Goal: Information Seeking & Learning: Learn about a topic

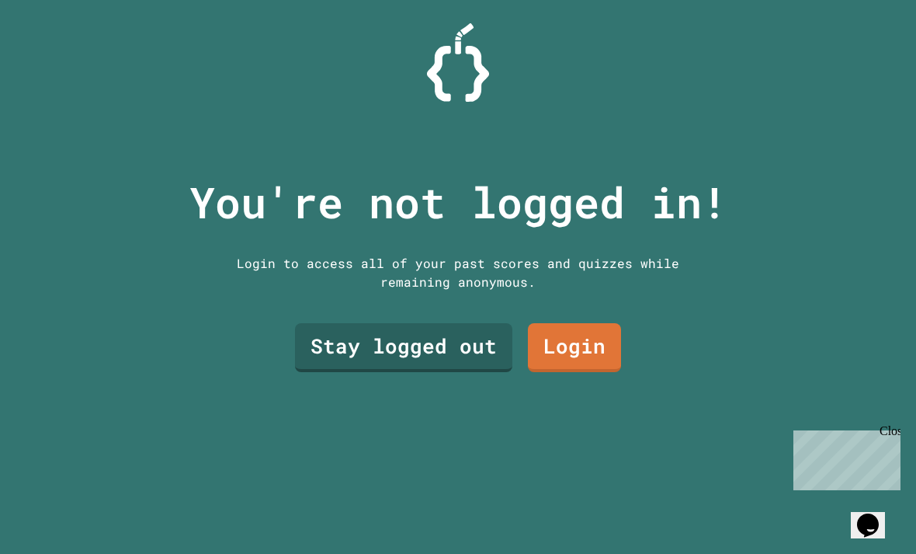
click at [469, 372] on link "Stay logged out" at bounding box center [403, 347] width 217 height 49
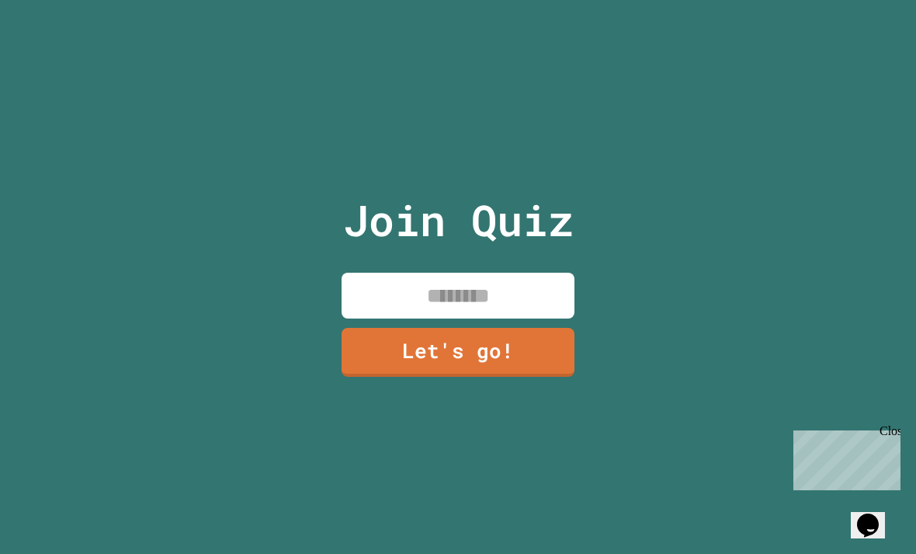
click at [541, 308] on input at bounding box center [458, 296] width 233 height 46
type input "*"
type input "****"
click at [523, 377] on link "Let's go!" at bounding box center [458, 352] width 233 height 49
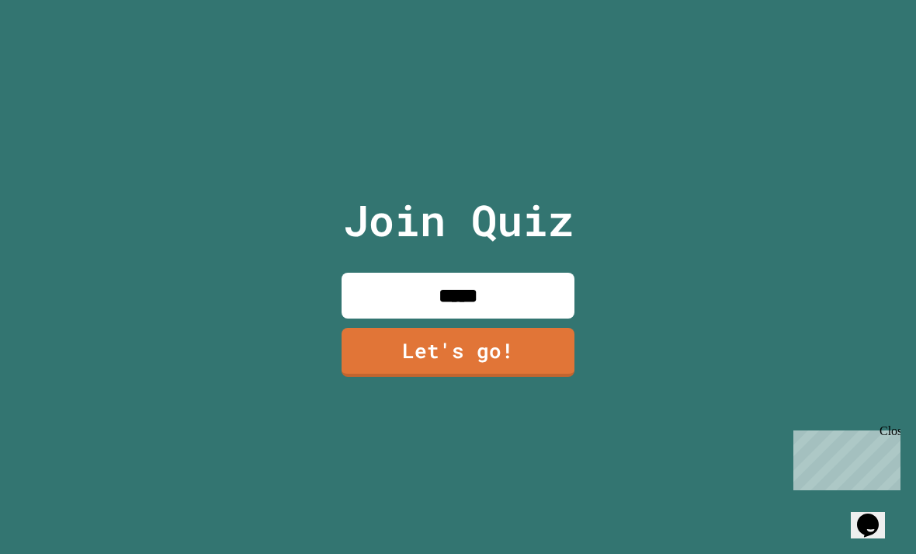
click at [458, 0] on div at bounding box center [458, 0] width 0 height 0
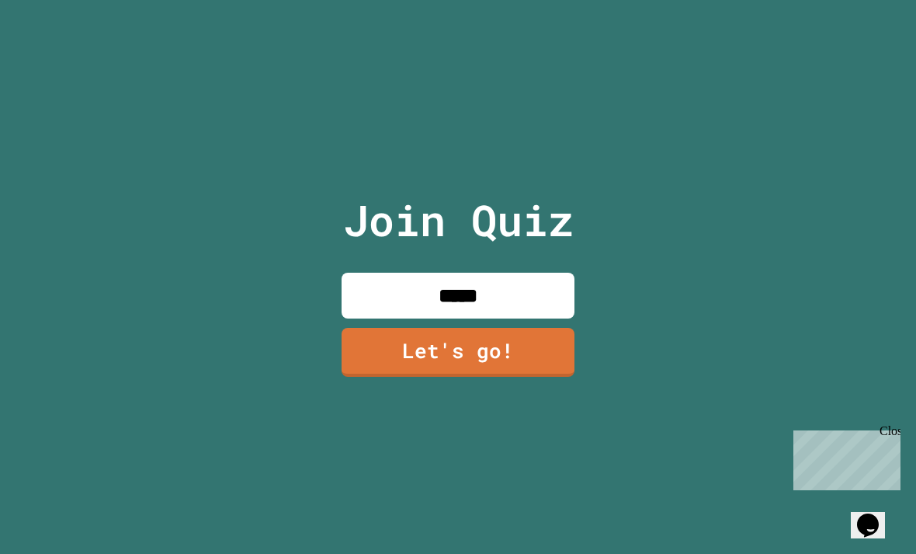
click at [458, 0] on div at bounding box center [458, 0] width 0 height 0
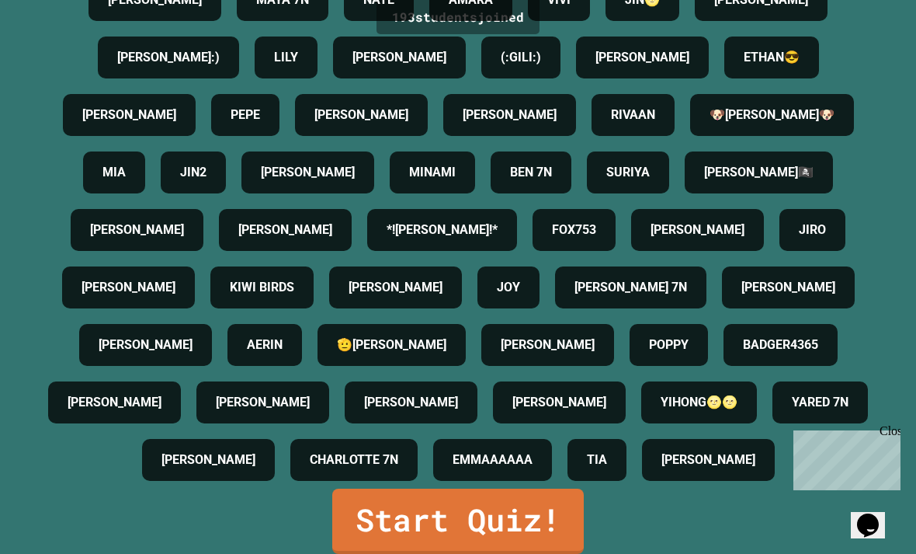
scroll to position [50, 0]
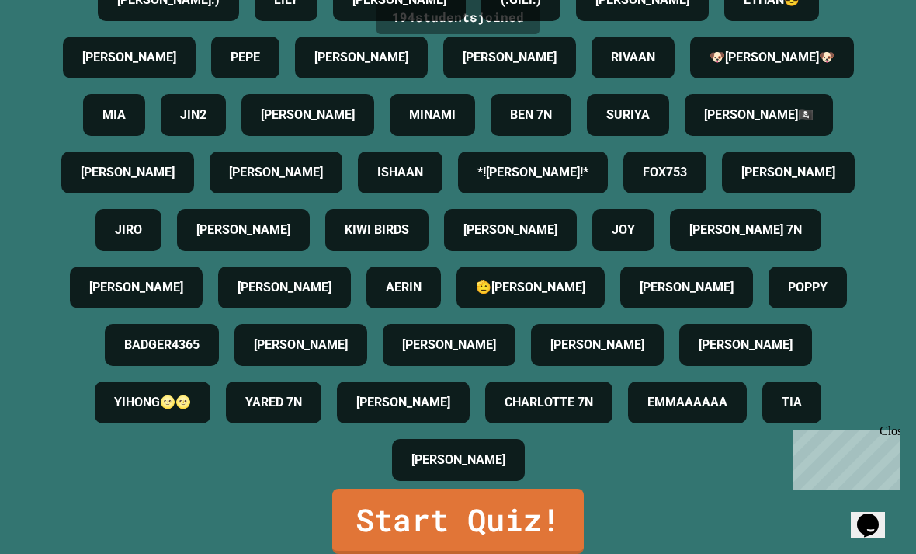
click at [387, 520] on link "Start Quiz!" at bounding box center [458, 521] width 252 height 65
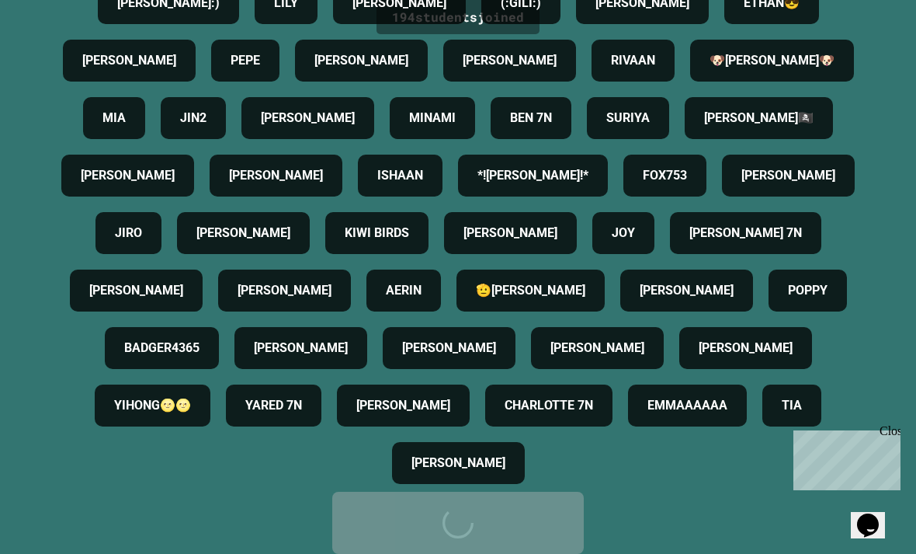
scroll to position [0, 0]
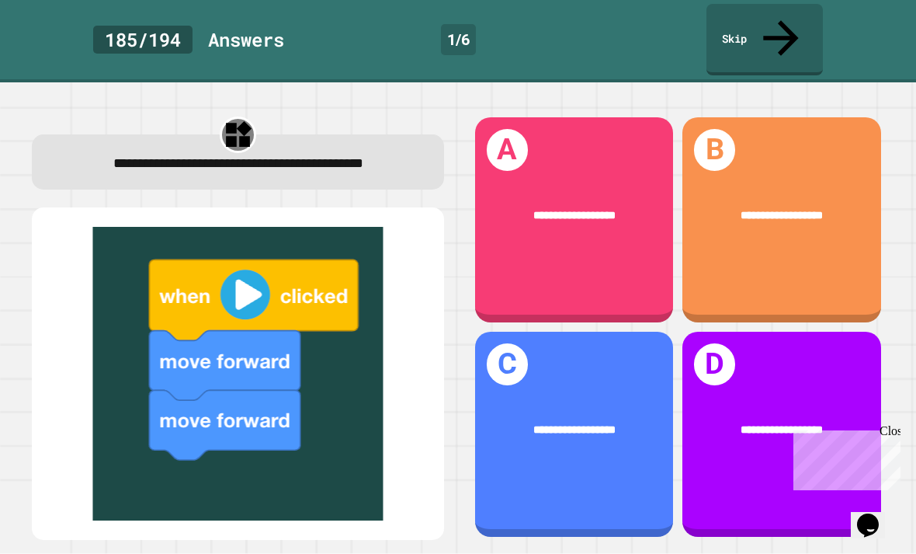
click at [625, 217] on div "**********" at bounding box center [574, 219] width 199 height 205
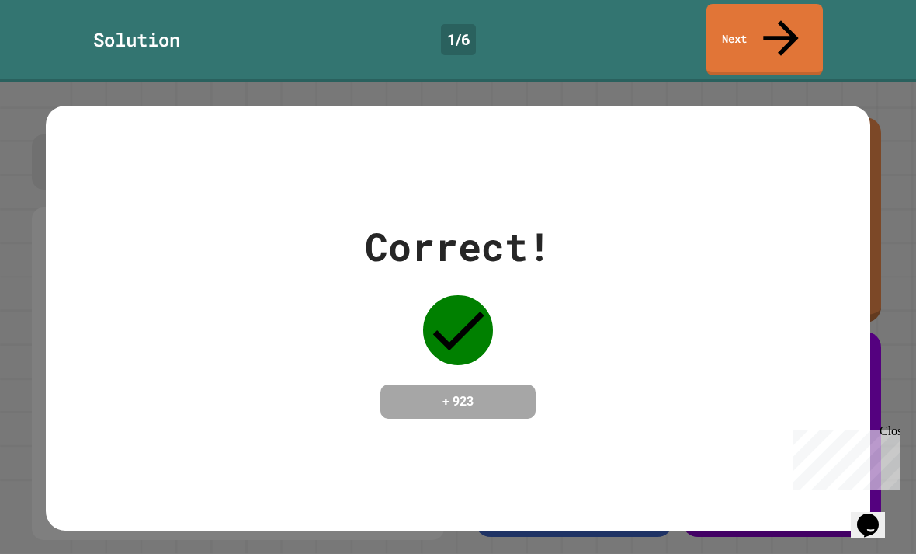
click at [861, 256] on div "Correct! + 923" at bounding box center [458, 317] width 825 height 201
click at [887, 241] on div "Correct! + 923" at bounding box center [458, 317] width 916 height 471
click at [809, 302] on div "Correct! + 923" at bounding box center [458, 317] width 825 height 201
click at [880, 82] on div "Correct! + 923" at bounding box center [458, 317] width 916 height 471
click at [801, 26] on link "Next" at bounding box center [765, 39] width 116 height 71
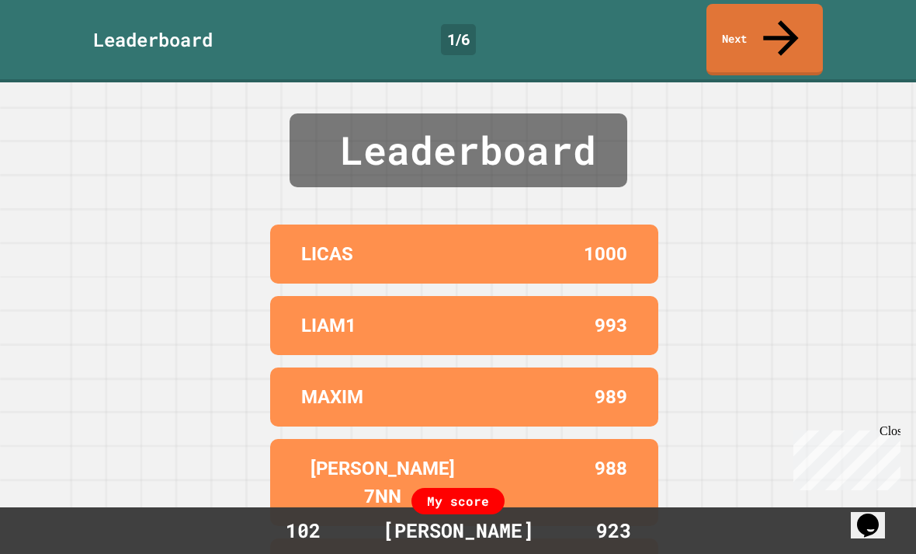
click at [789, 31] on link "Next" at bounding box center [765, 39] width 116 height 71
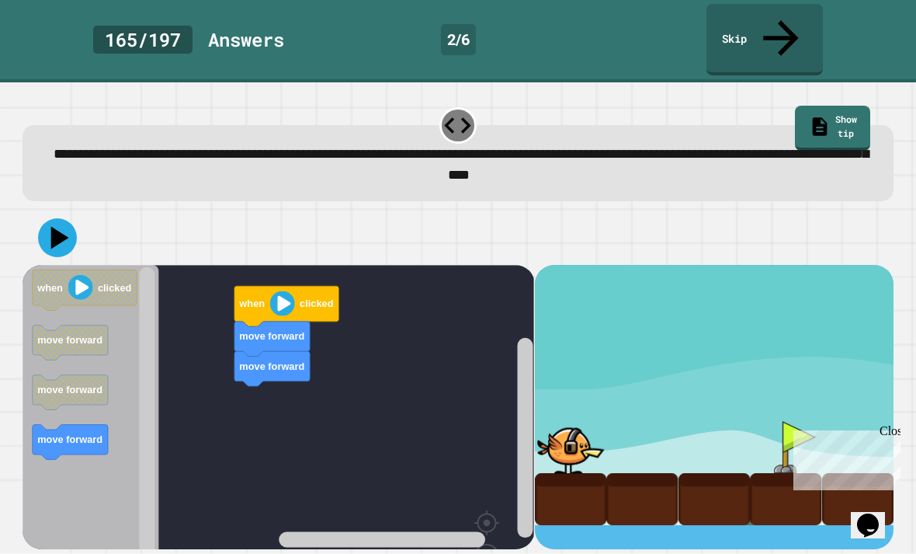
scroll to position [50, 0]
click at [289, 290] on image "Blockly Workspace" at bounding box center [282, 302] width 25 height 25
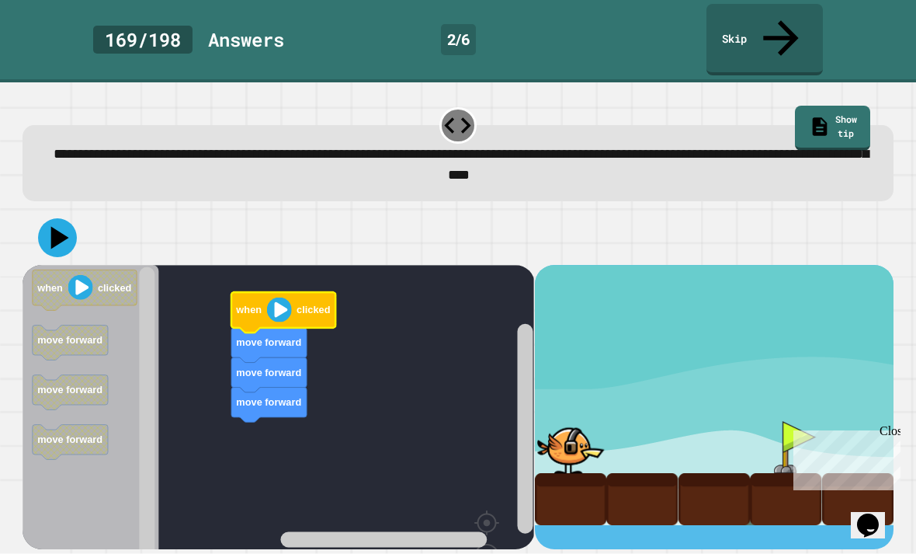
click at [290, 297] on image "Blockly Workspace" at bounding box center [279, 309] width 25 height 25
click at [60, 218] on icon at bounding box center [57, 237] width 39 height 39
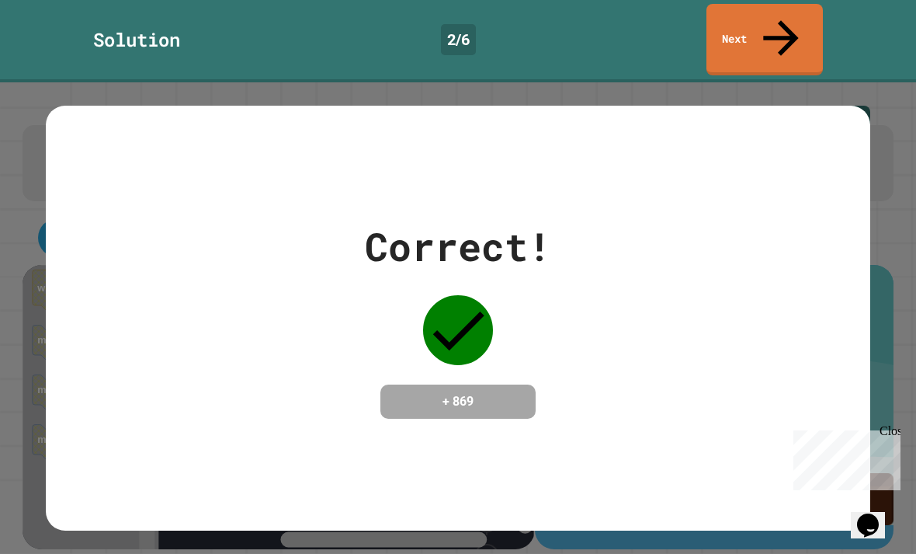
scroll to position [0, 0]
click at [796, 17] on link "Next" at bounding box center [765, 39] width 116 height 71
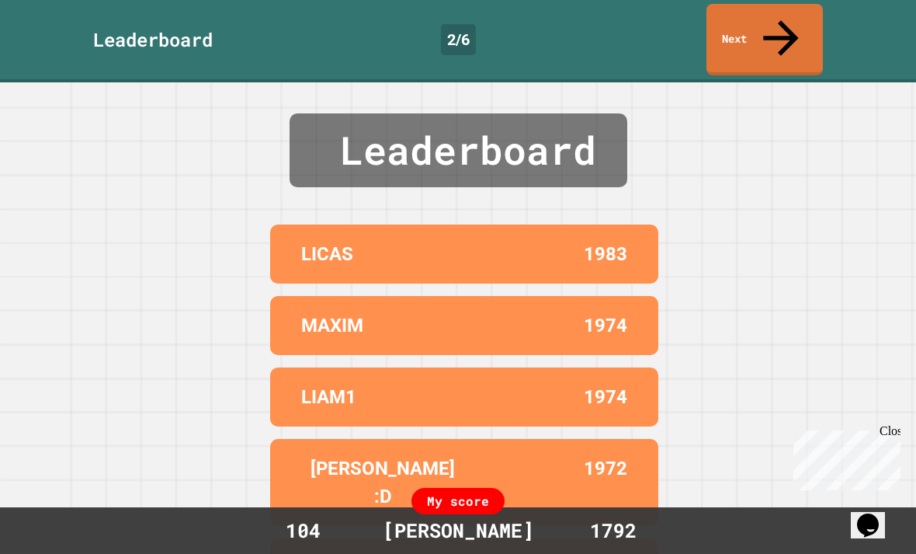
click at [797, 23] on link "Next" at bounding box center [765, 39] width 116 height 71
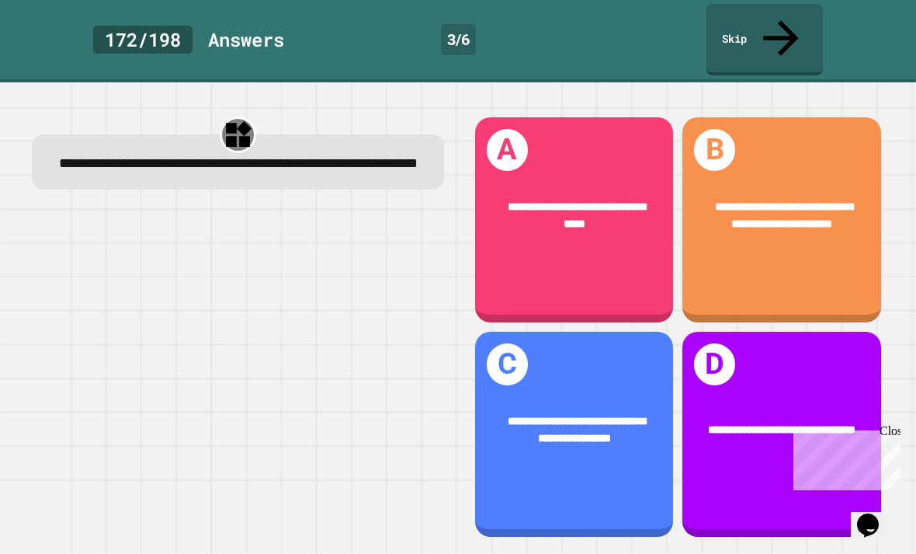
scroll to position [44, 0]
click at [847, 243] on div "**********" at bounding box center [782, 219] width 199 height 205
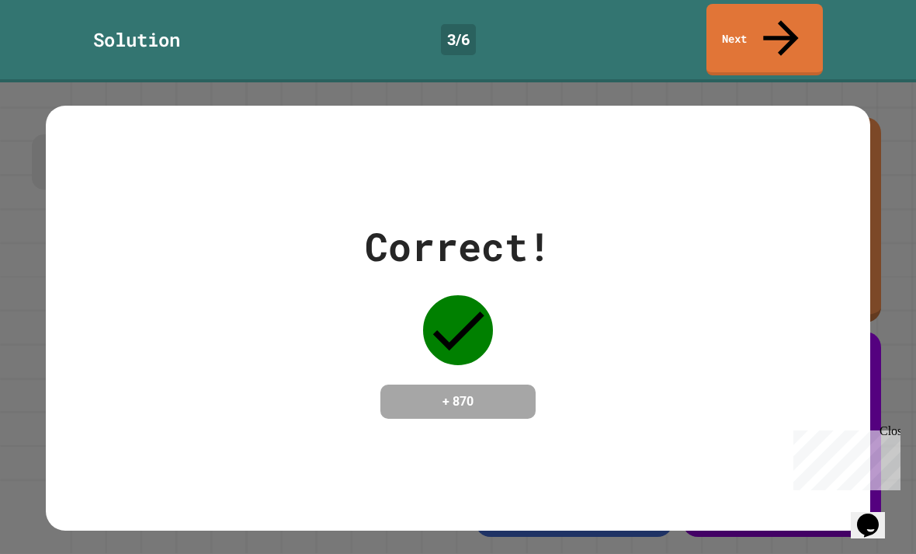
click at [895, 99] on div "Correct! + 870" at bounding box center [458, 317] width 916 height 471
click at [798, 22] on link "Next" at bounding box center [765, 39] width 116 height 71
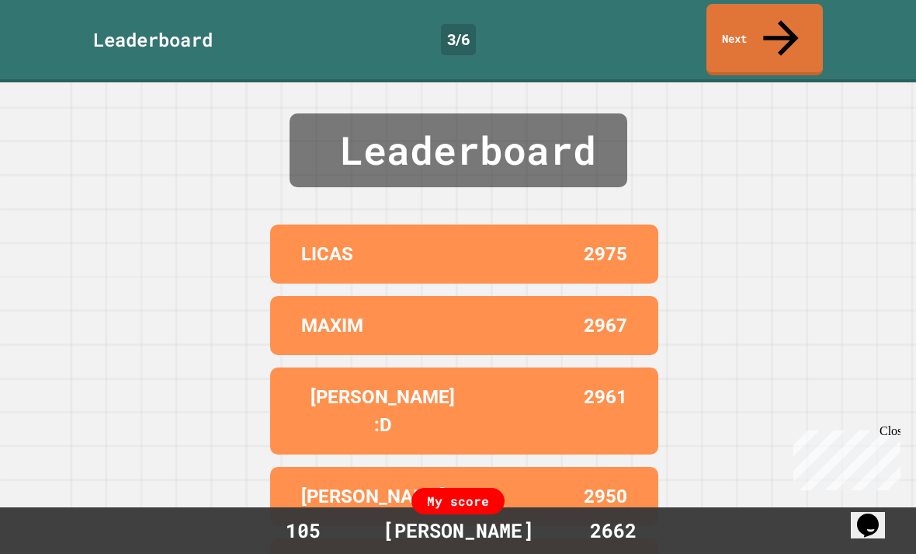
click at [780, 20] on icon at bounding box center [780, 37] width 35 height 35
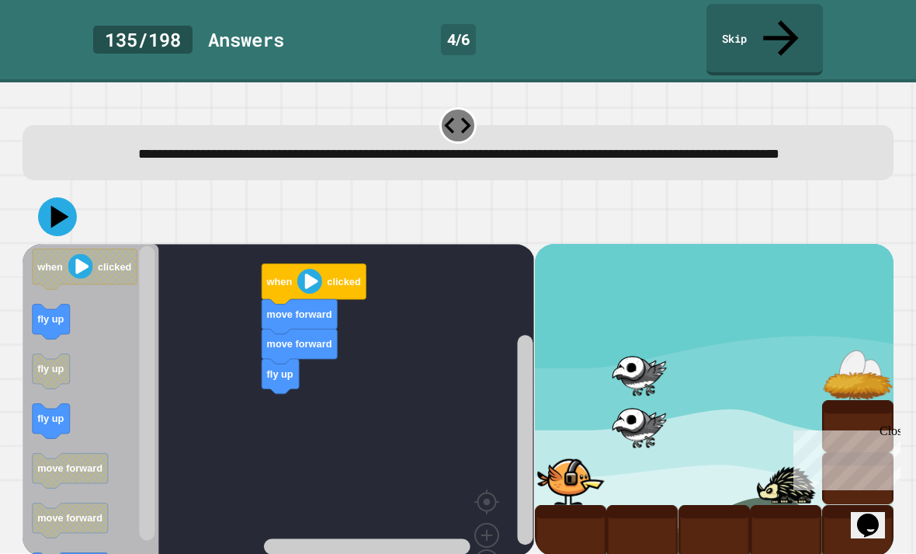
scroll to position [50, 0]
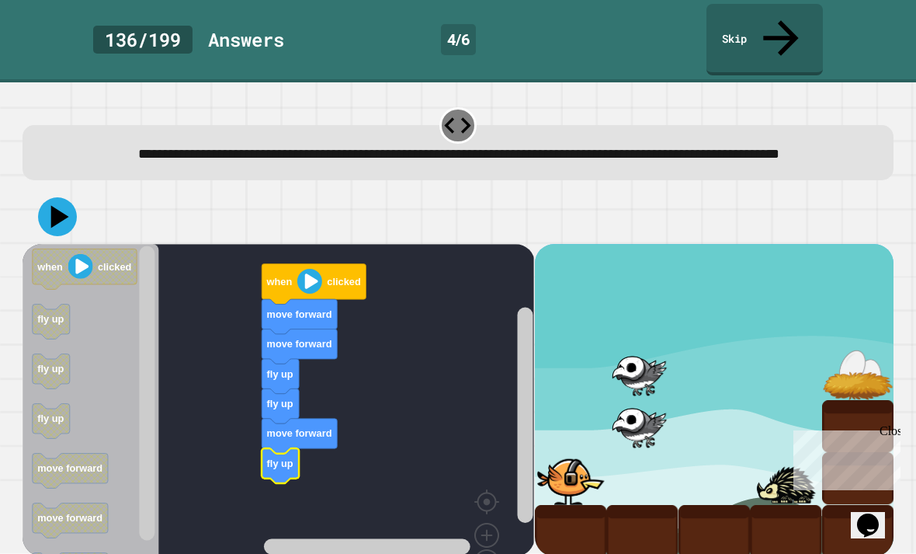
click at [52, 197] on icon at bounding box center [57, 216] width 39 height 39
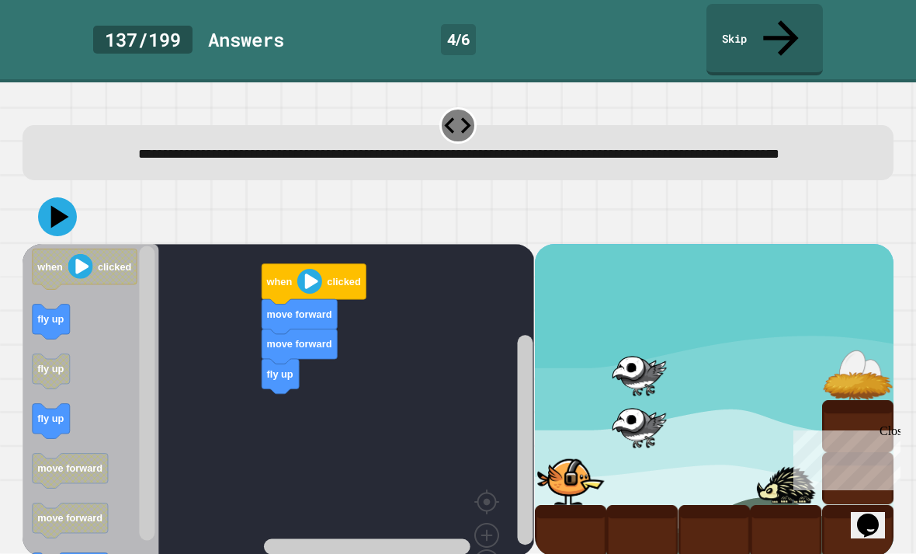
click at [53, 205] on icon at bounding box center [60, 216] width 18 height 23
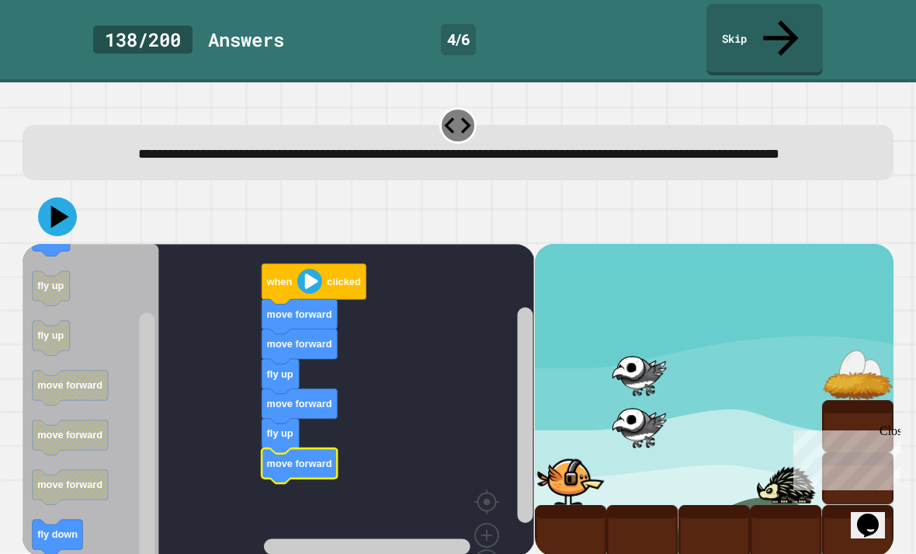
click at [57, 205] on icon at bounding box center [60, 216] width 18 height 23
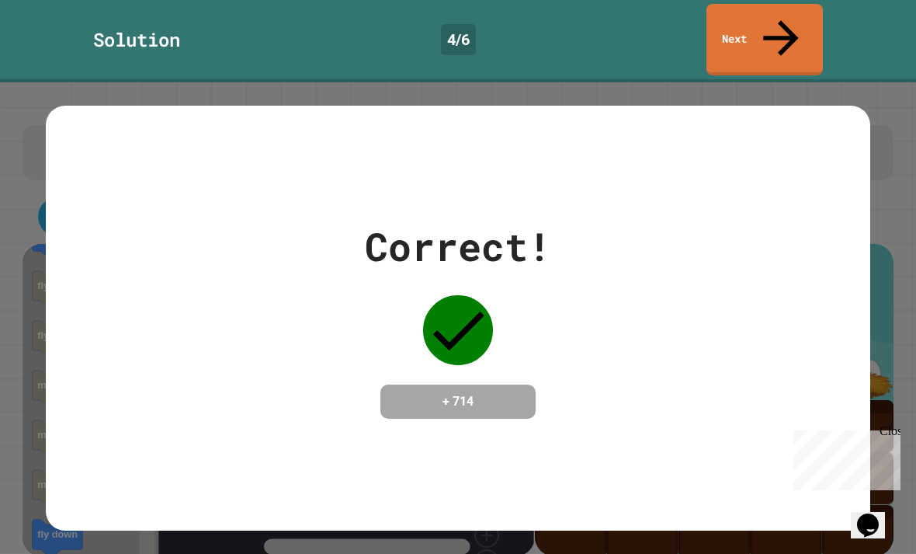
scroll to position [0, 0]
click at [807, 19] on link "Next" at bounding box center [765, 39] width 116 height 71
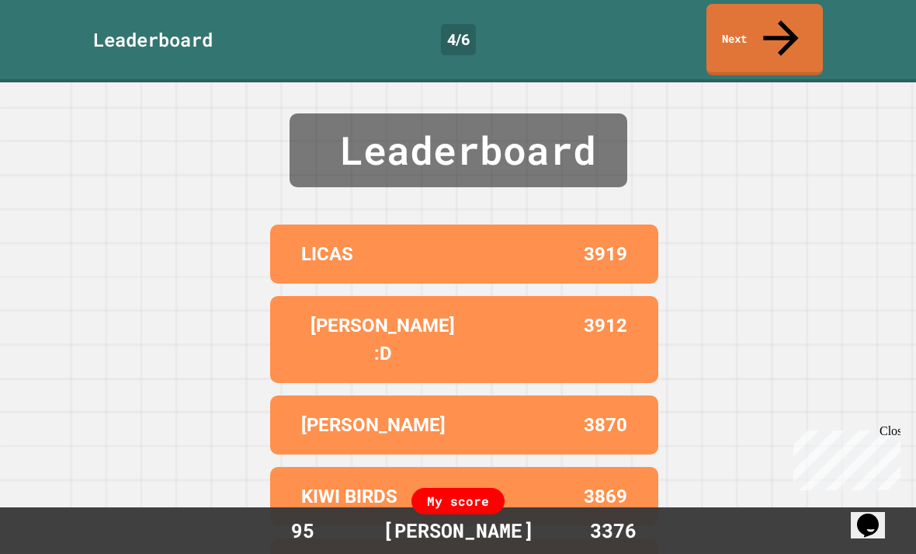
click at [798, 22] on link "Next" at bounding box center [765, 39] width 116 height 71
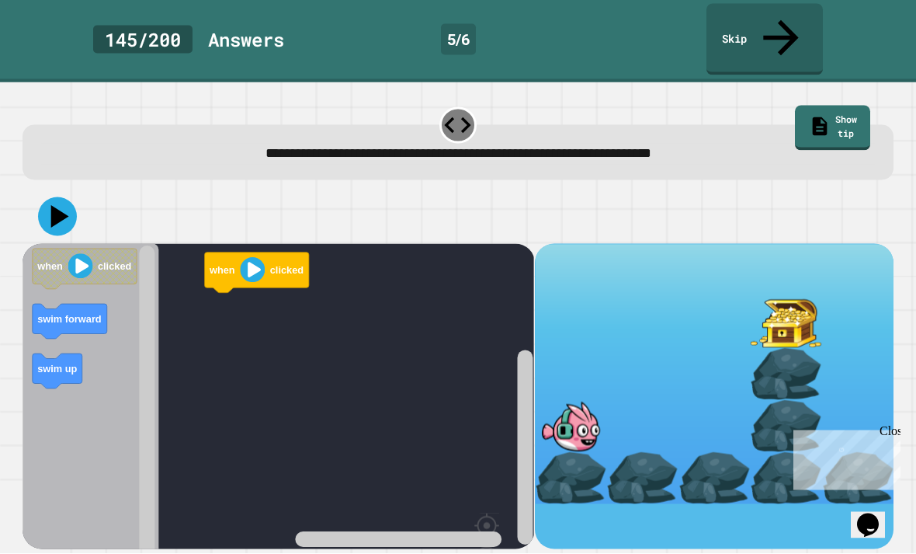
scroll to position [46, 0]
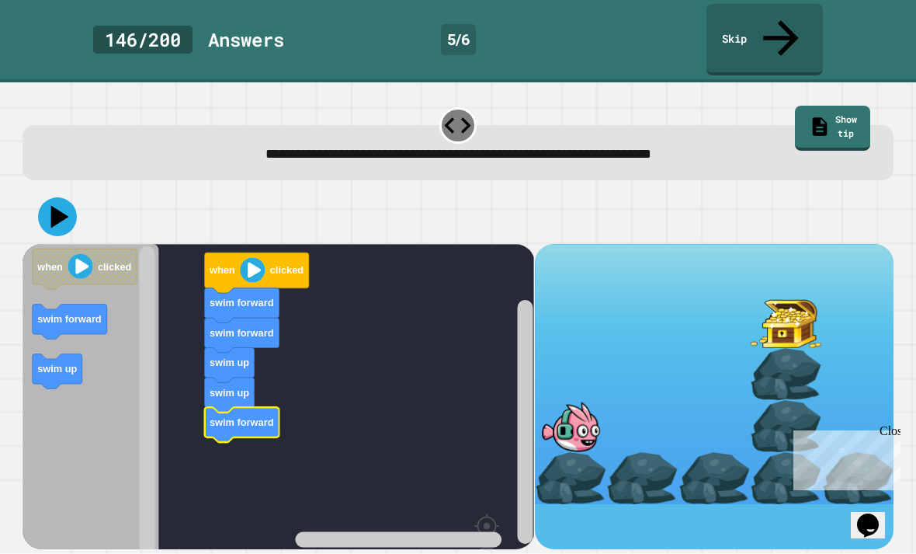
click at [55, 205] on icon at bounding box center [60, 216] width 18 height 23
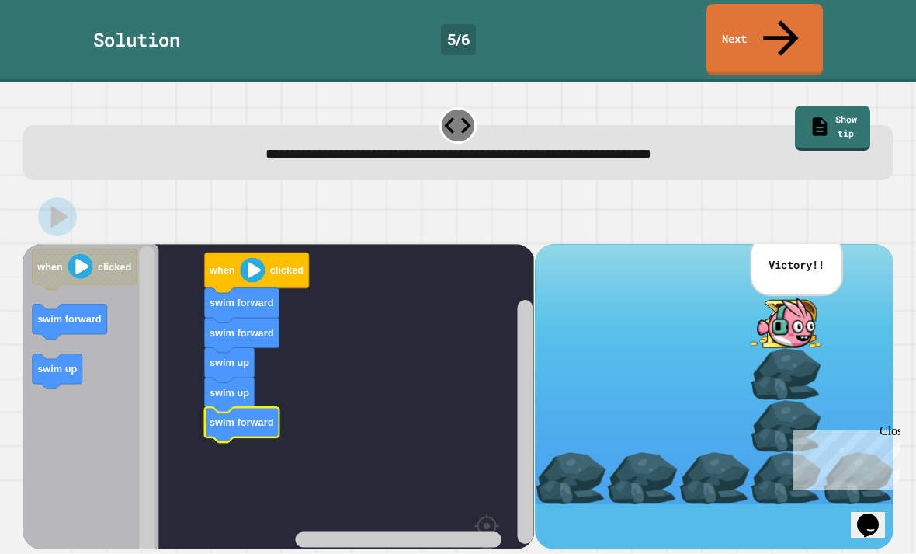
scroll to position [0, 0]
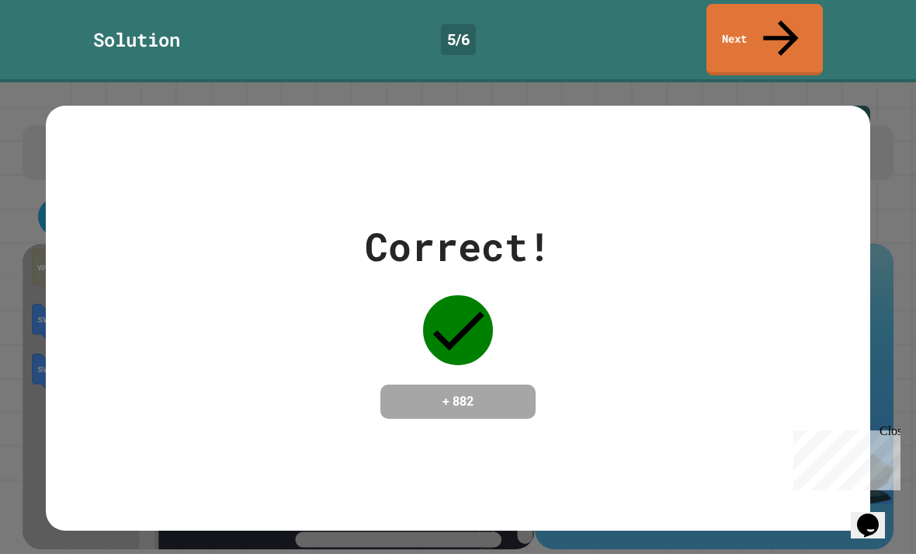
click at [794, 13] on link "Next" at bounding box center [765, 39] width 116 height 71
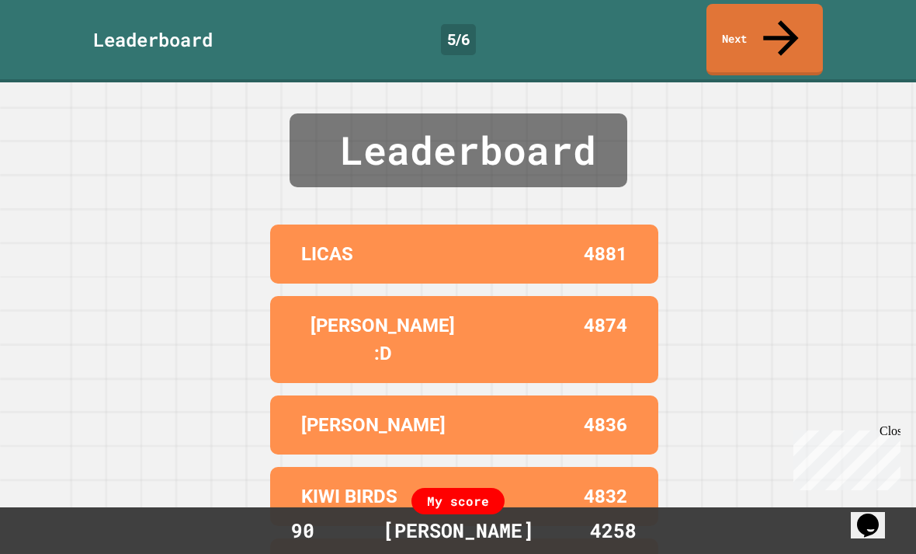
click at [801, 17] on link "Next" at bounding box center [765, 39] width 116 height 71
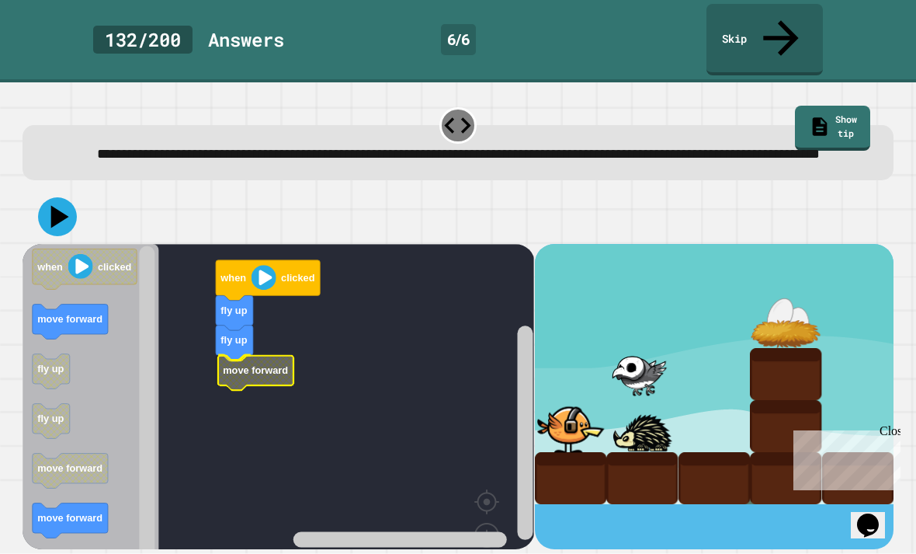
click at [215, 383] on rect "Blockly Workspace" at bounding box center [279, 426] width 512 height 365
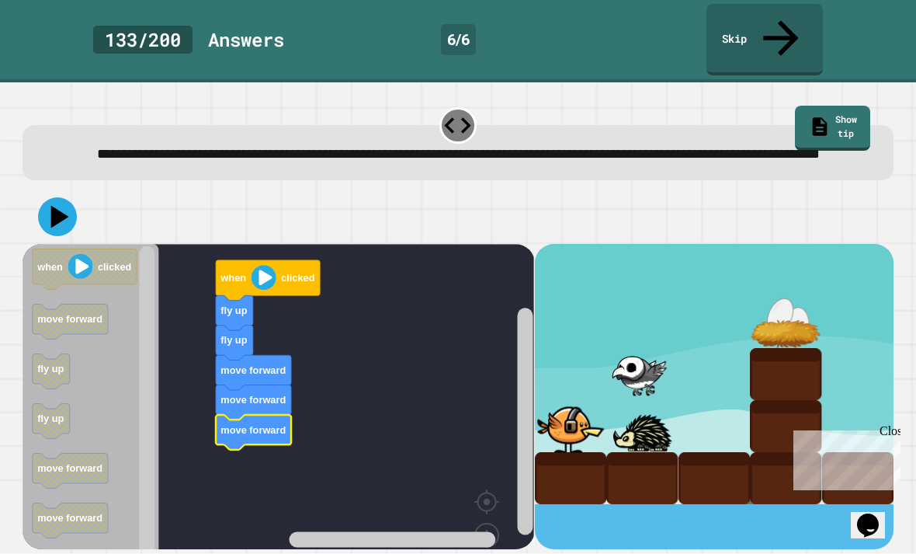
click at [56, 214] on icon at bounding box center [60, 216] width 18 height 23
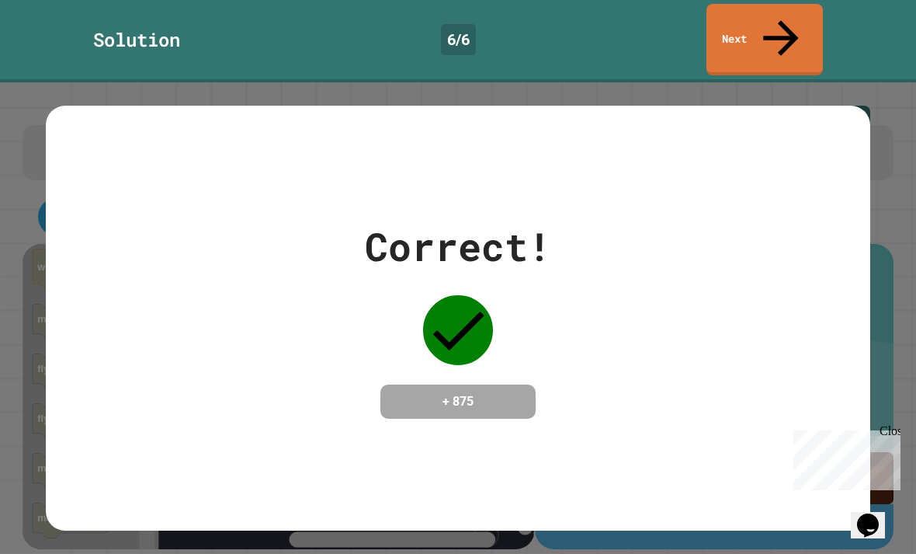
click at [802, 14] on link "Next" at bounding box center [765, 39] width 116 height 71
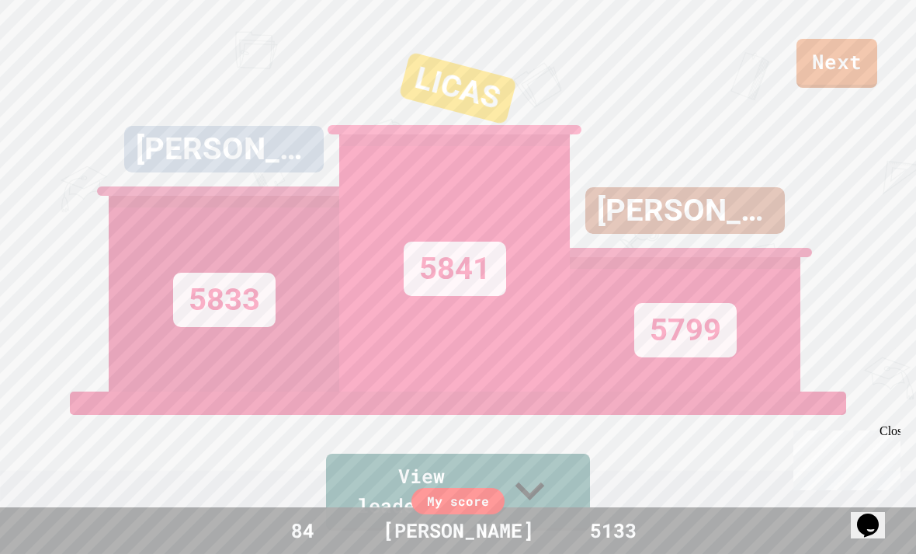
click at [301, 531] on div "84" at bounding box center [303, 531] width 116 height 30
click at [854, 22] on div "Next" at bounding box center [458, 44] width 916 height 88
click at [847, 50] on link "Next" at bounding box center [837, 63] width 81 height 49
